Goal: Find specific page/section: Find specific page/section

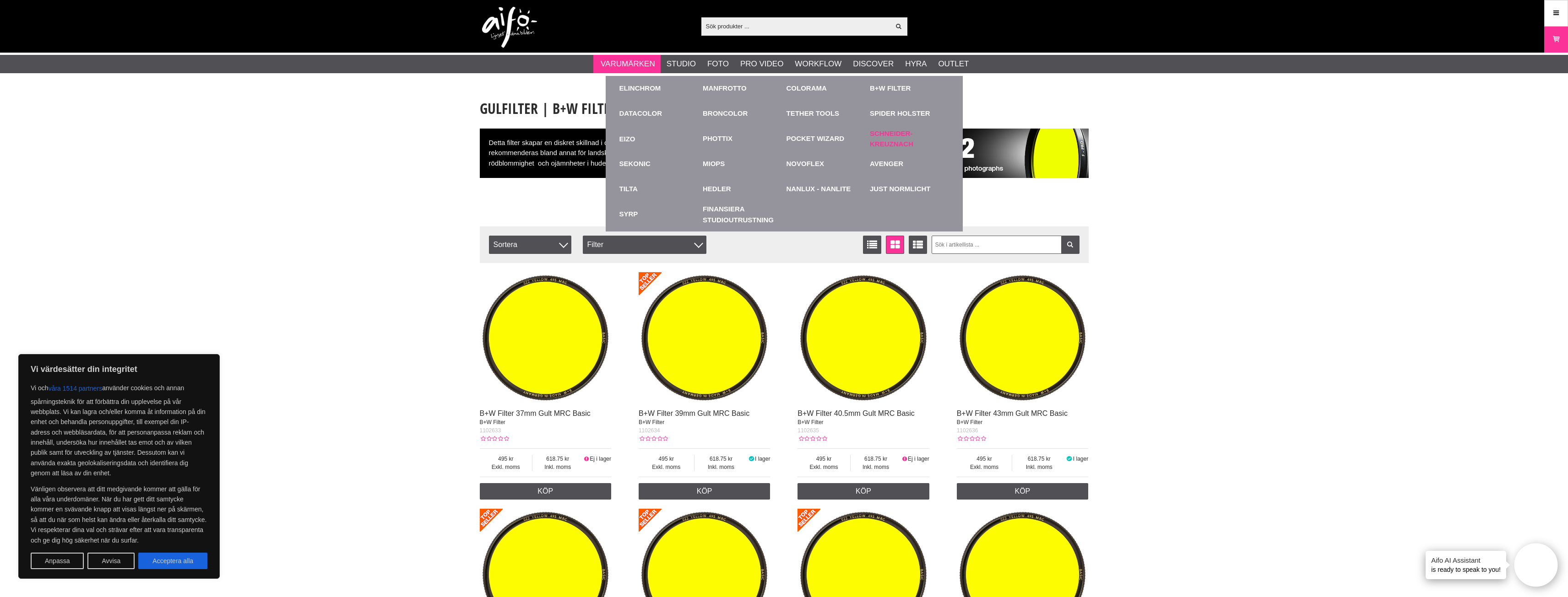
click at [905, 145] on link "Schneider-Kreuznach" at bounding box center [910, 139] width 79 height 21
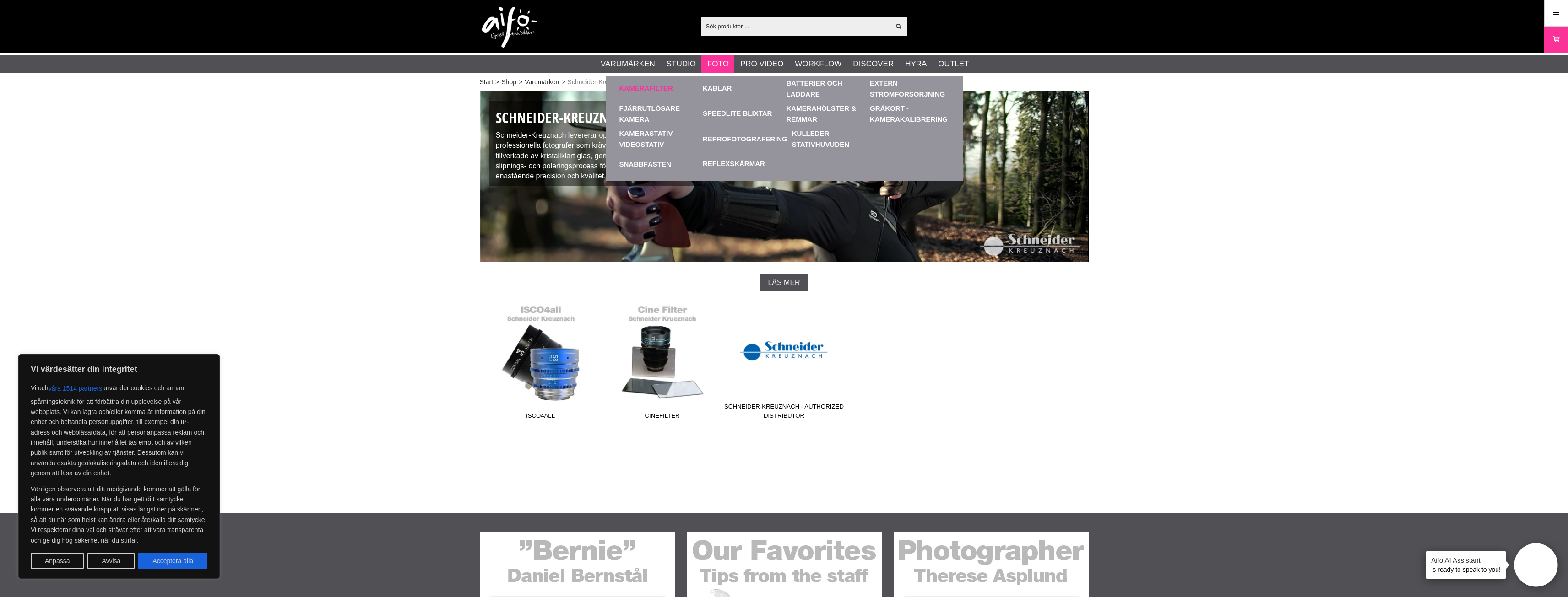
click at [660, 82] on div "Kamerafilter" at bounding box center [659, 88] width 79 height 25
click at [660, 87] on link "Kamerafilter" at bounding box center [646, 88] width 54 height 10
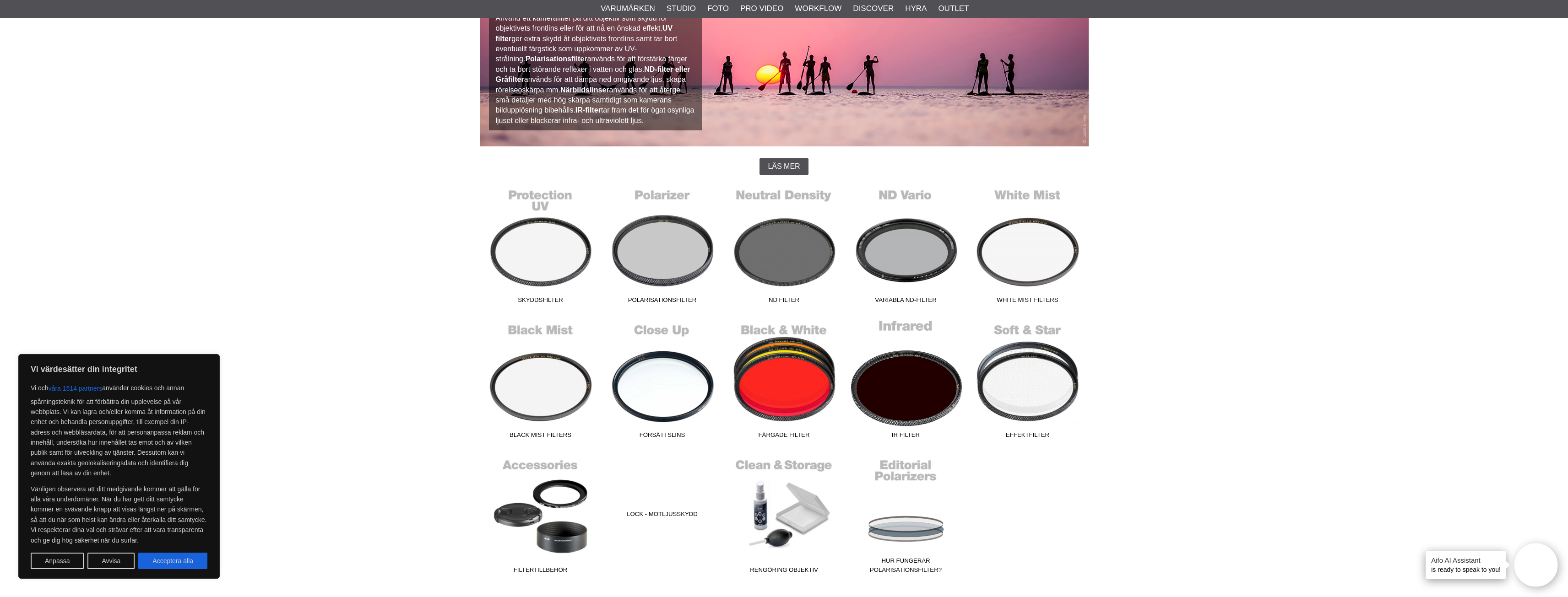
scroll to position [137, 0]
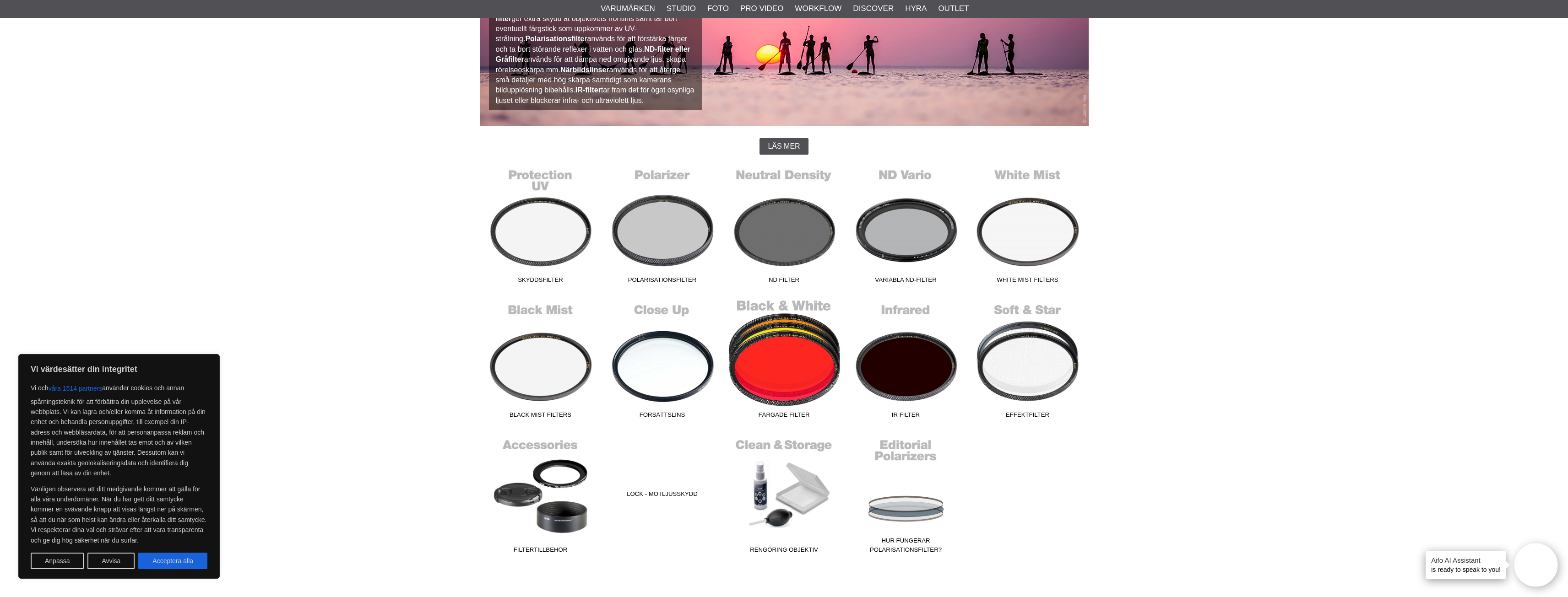
click at [786, 412] on span "Färgade Filter" at bounding box center [784, 417] width 122 height 12
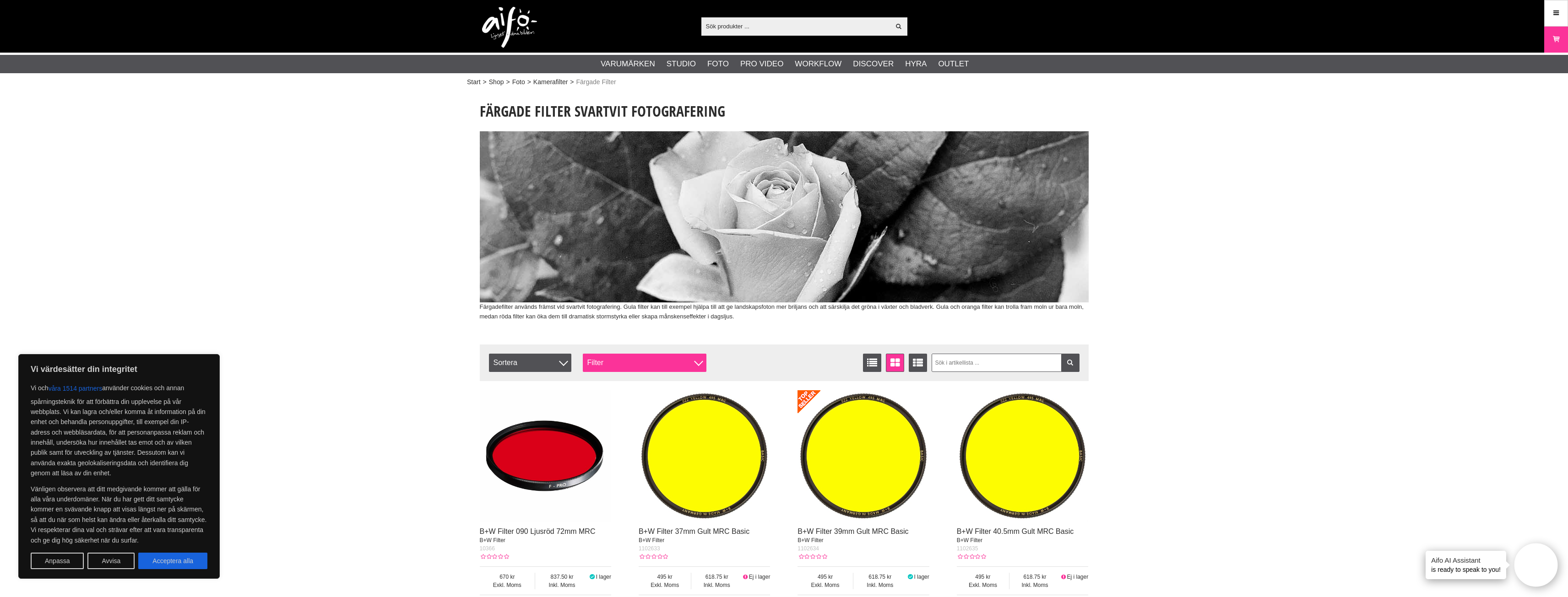
click at [611, 367] on div "Filter" at bounding box center [644, 363] width 123 height 18
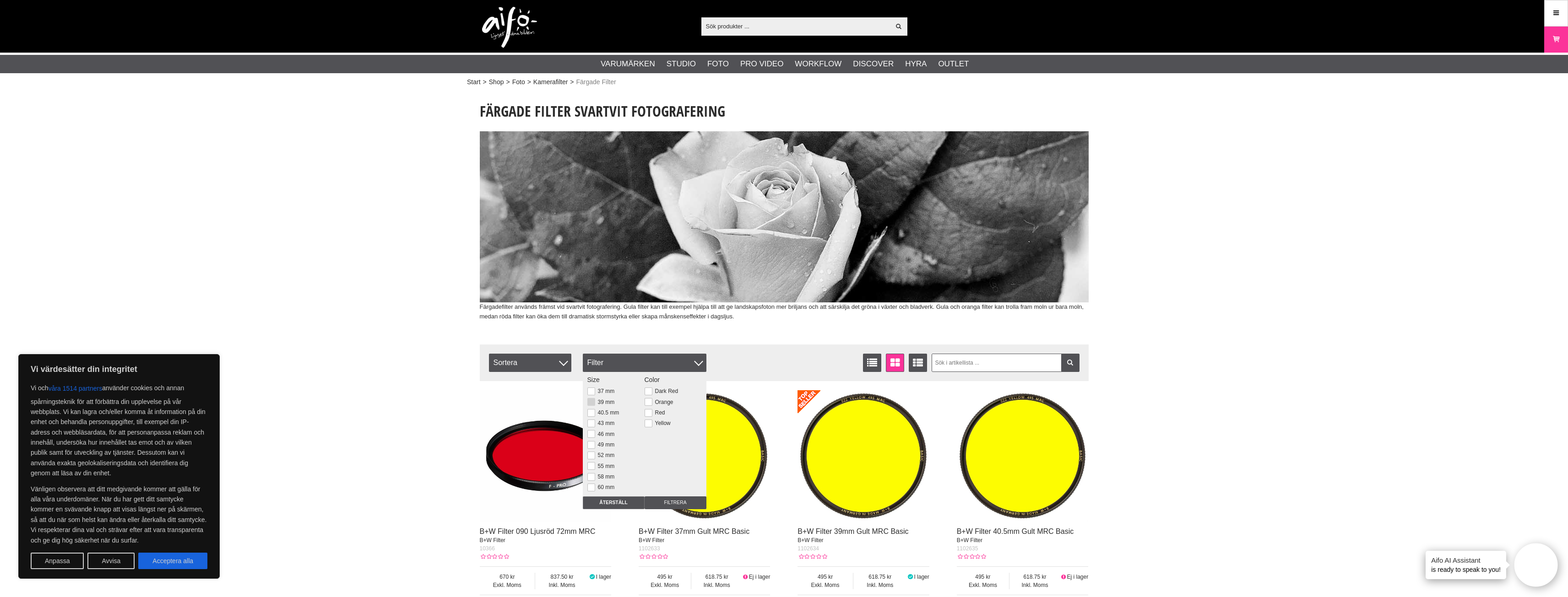
click at [592, 402] on button at bounding box center [591, 401] width 8 height 8
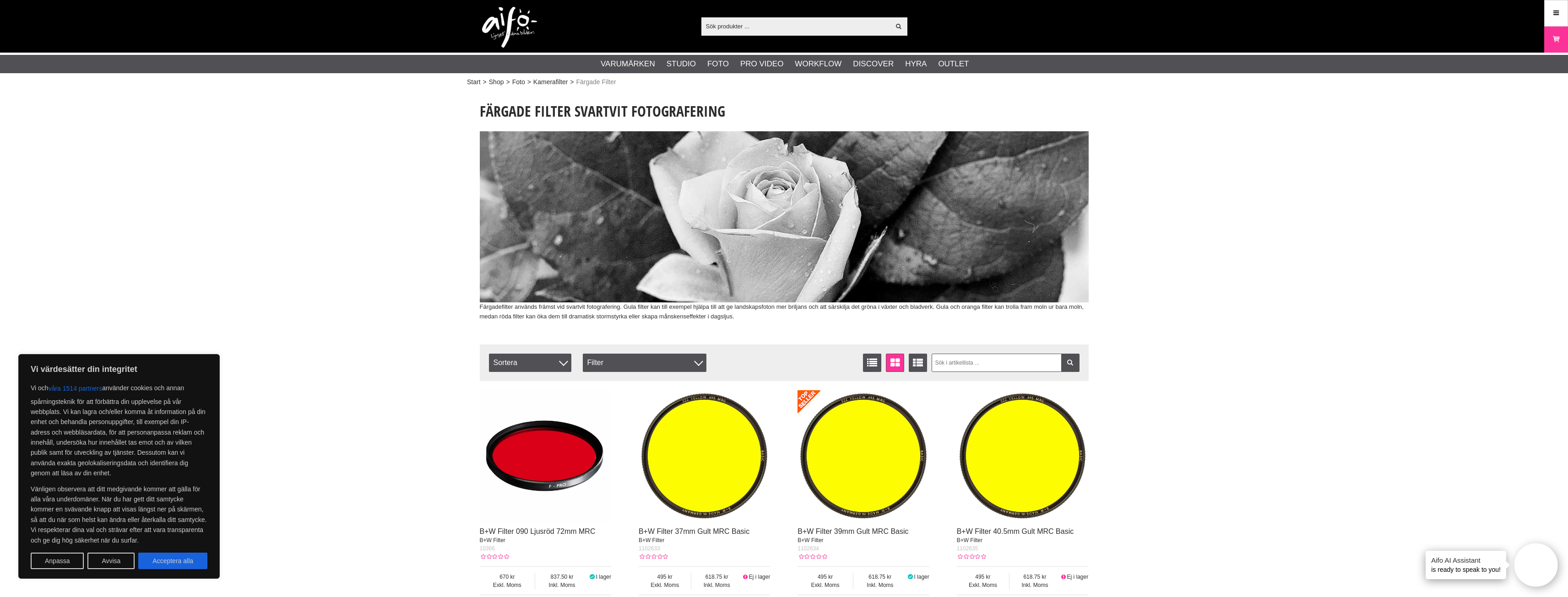
scroll to position [183, 0]
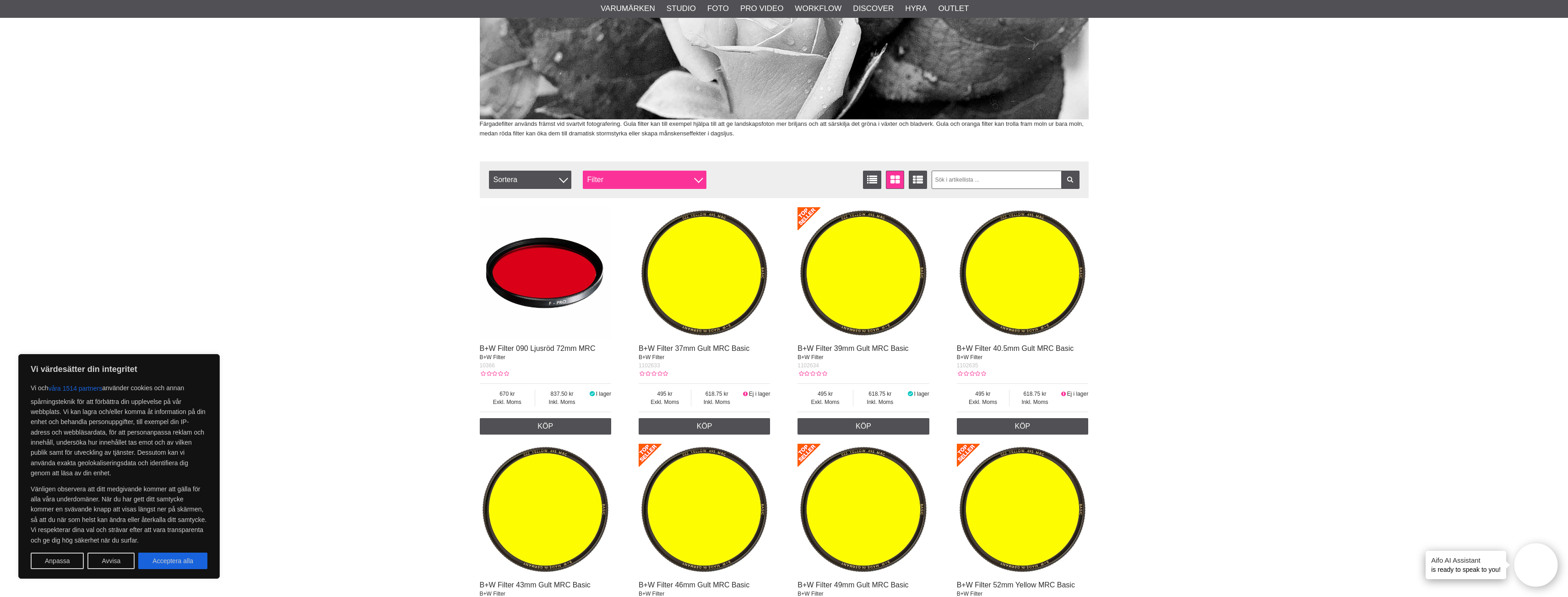
click at [673, 179] on div "Filter" at bounding box center [644, 180] width 123 height 18
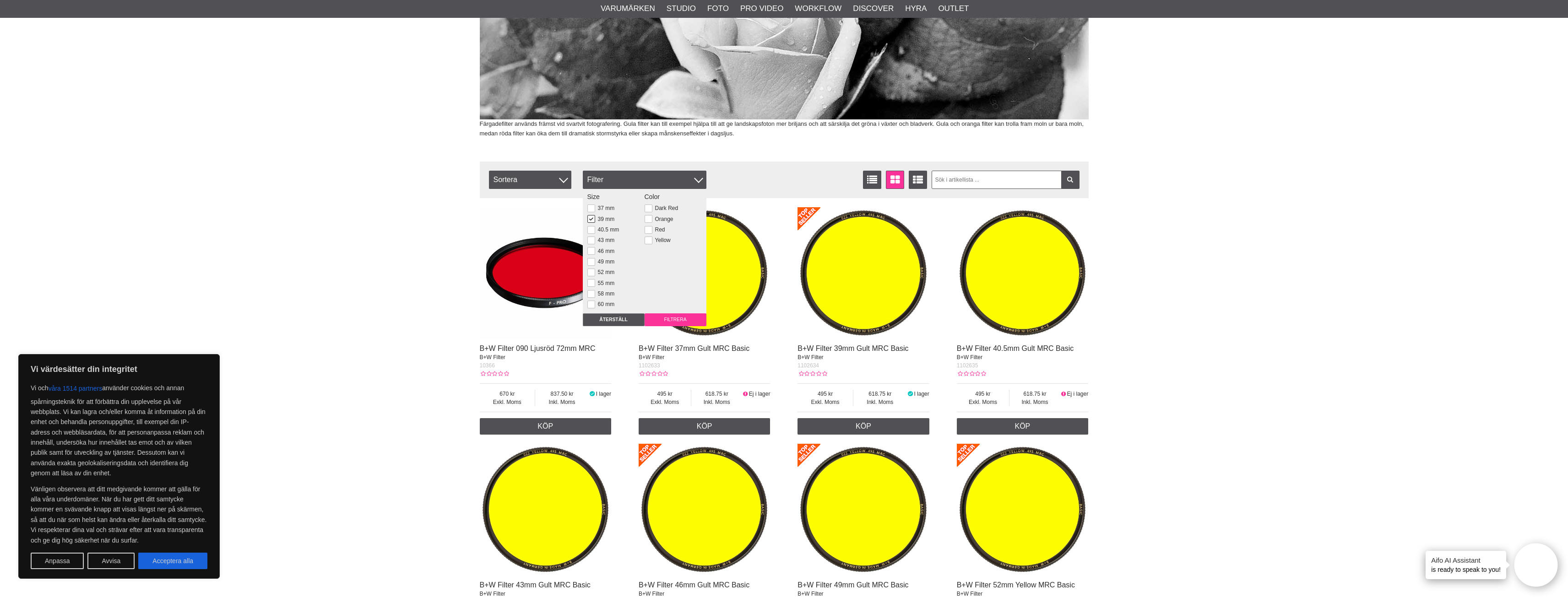
click at [660, 318] on input "Filtrera" at bounding box center [675, 320] width 62 height 13
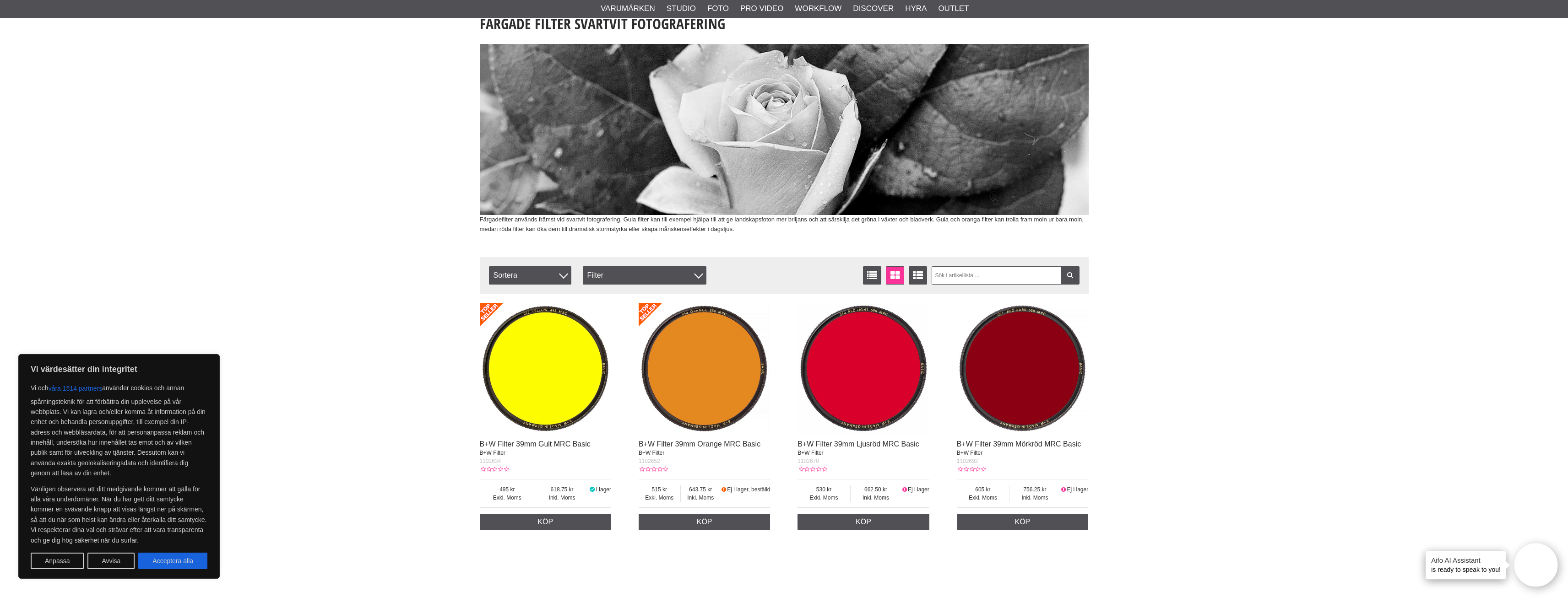
scroll to position [183, 0]
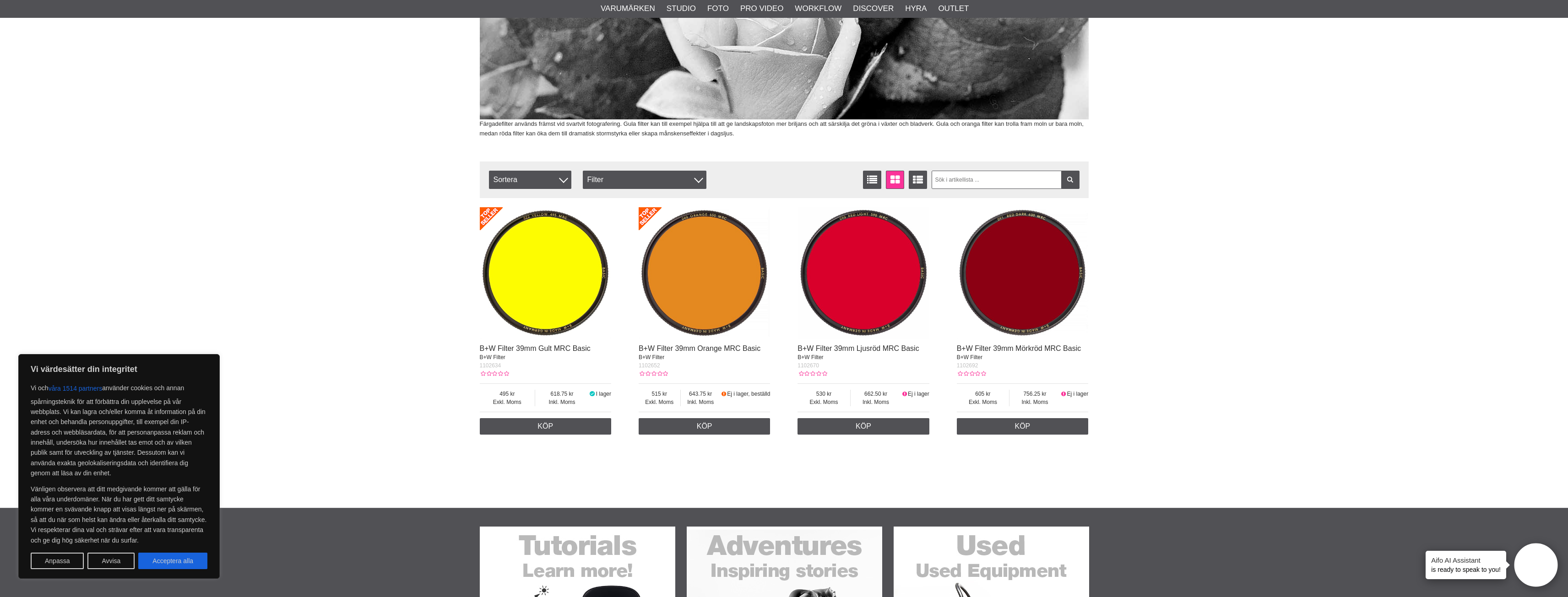
click at [1202, 340] on div "Start > Shop > Foto > Kamerafilter > Färgade Filter Färgade Filter Svartvit Fot…" at bounding box center [784, 207] width 1568 height 602
